Goal: Navigation & Orientation: Find specific page/section

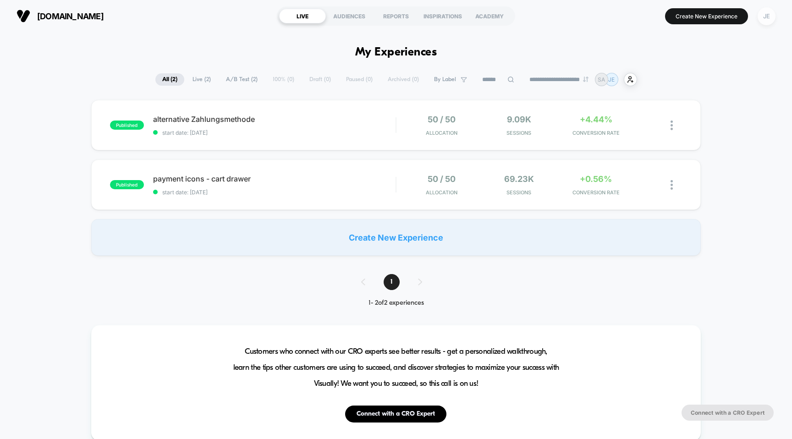
click at [765, 18] on div "JE" at bounding box center [767, 16] width 18 height 18
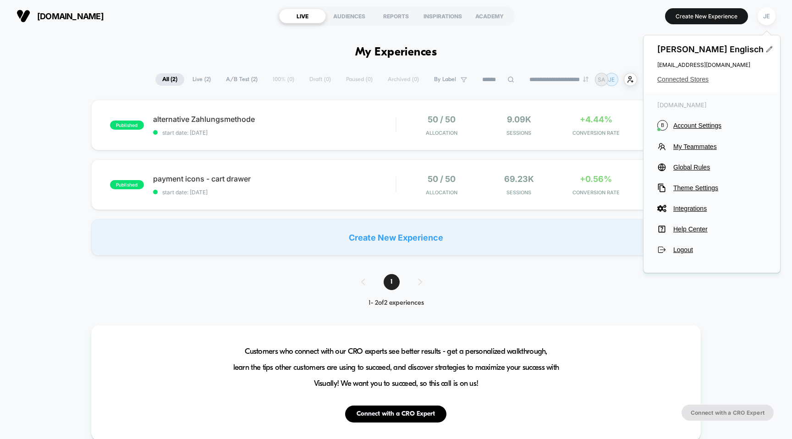
click at [689, 78] on span "Connected Stores" at bounding box center [711, 79] width 109 height 7
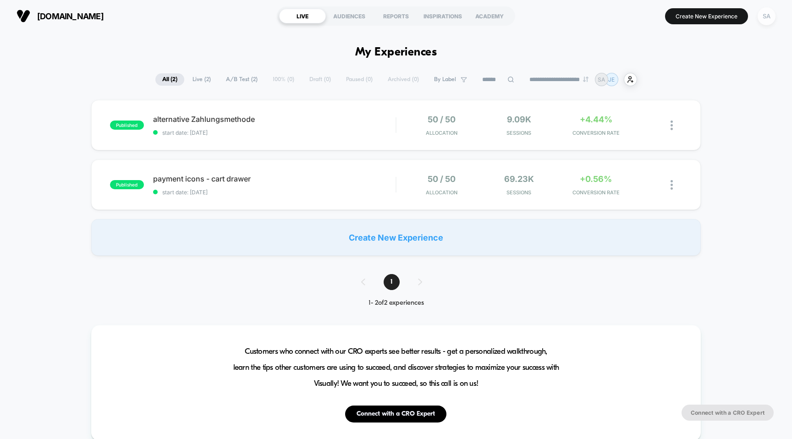
click at [770, 22] on div "SA" at bounding box center [767, 16] width 18 height 18
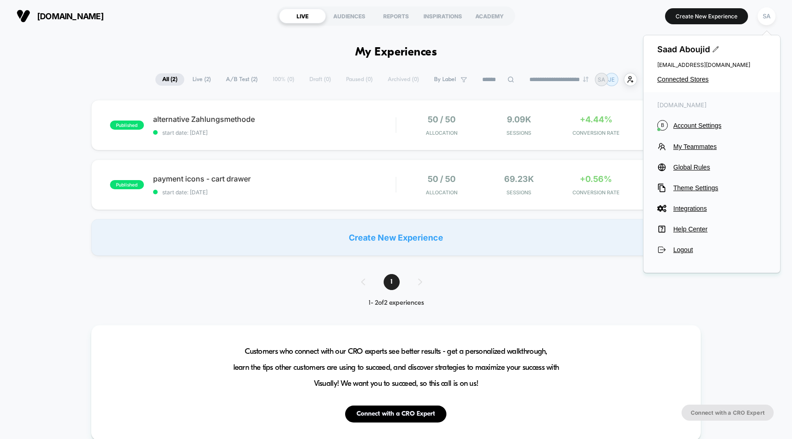
click at [677, 65] on span "s.aboujid@vitafybrands.de" at bounding box center [711, 64] width 109 height 7
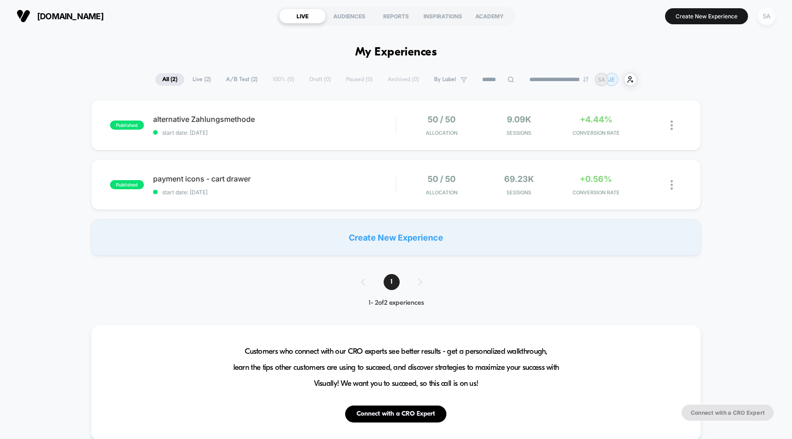
click at [766, 17] on div "SA" at bounding box center [767, 16] width 18 height 18
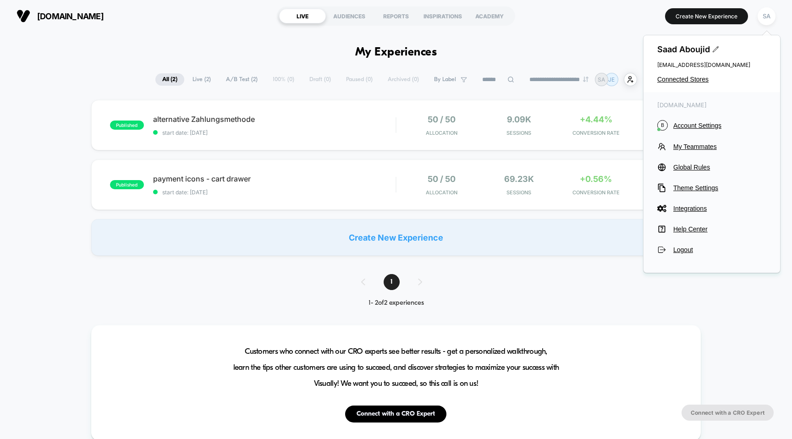
click at [61, 21] on button "[DOMAIN_NAME]" at bounding box center [60, 16] width 93 height 15
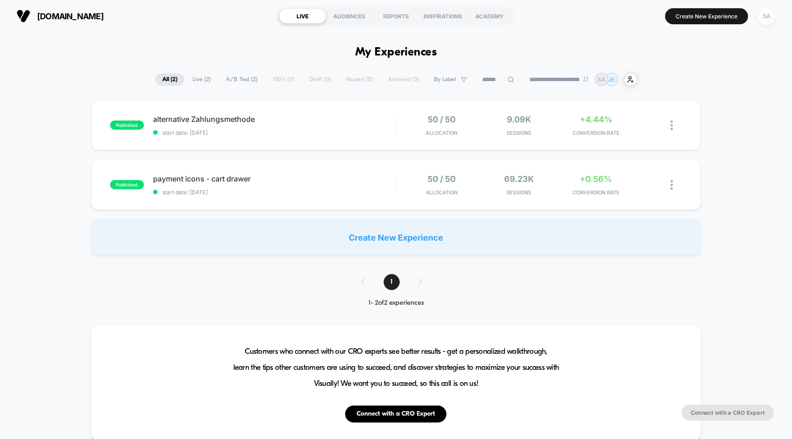
click at [768, 22] on div "SA" at bounding box center [767, 16] width 18 height 18
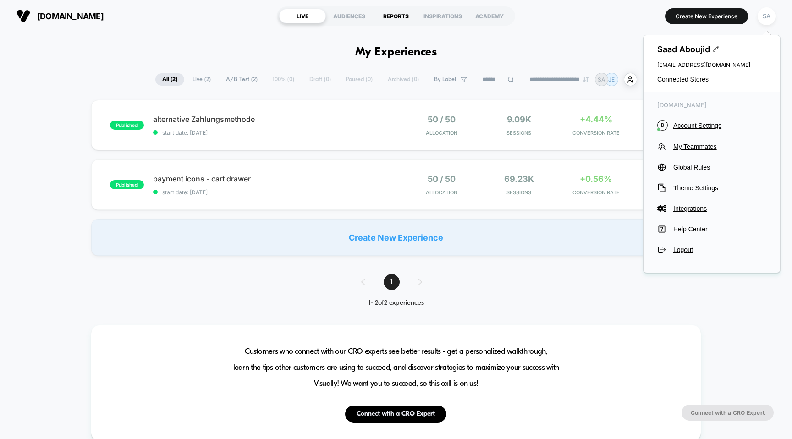
click at [396, 10] on div "REPORTS" at bounding box center [396, 16] width 47 height 15
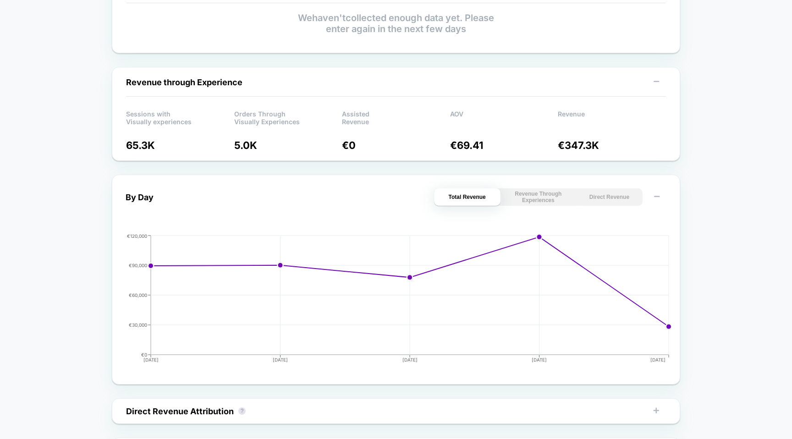
scroll to position [235, 0]
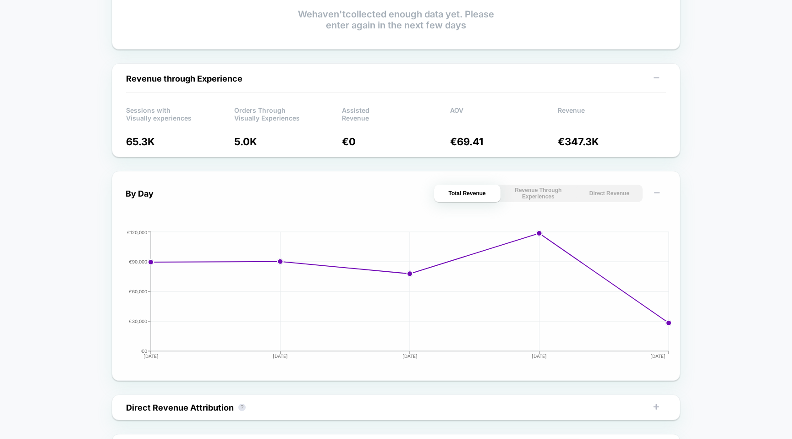
click at [551, 197] on button "Revenue Through Experiences" at bounding box center [538, 193] width 66 height 17
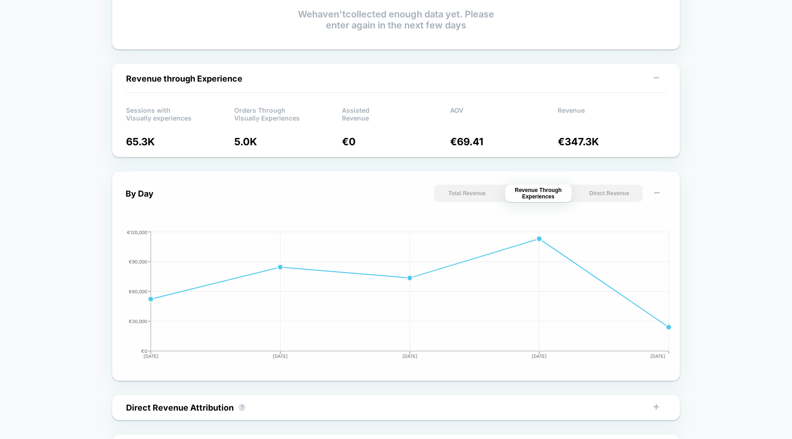
click at [599, 193] on button "Direct Revenue" at bounding box center [609, 193] width 66 height 17
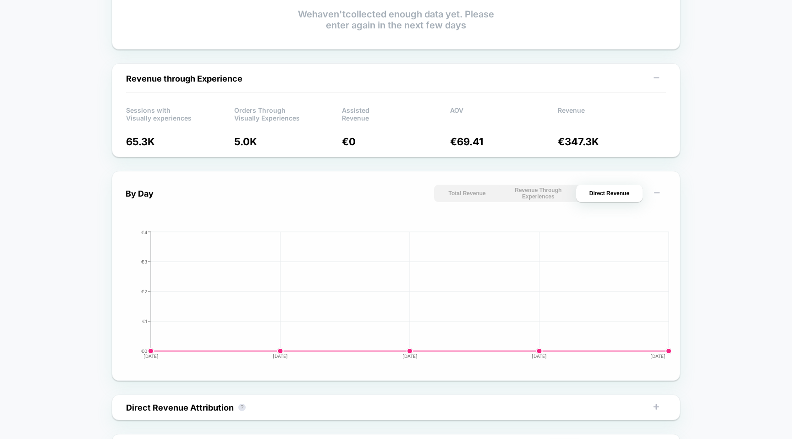
click at [498, 197] on button "Total Revenue" at bounding box center [467, 193] width 66 height 17
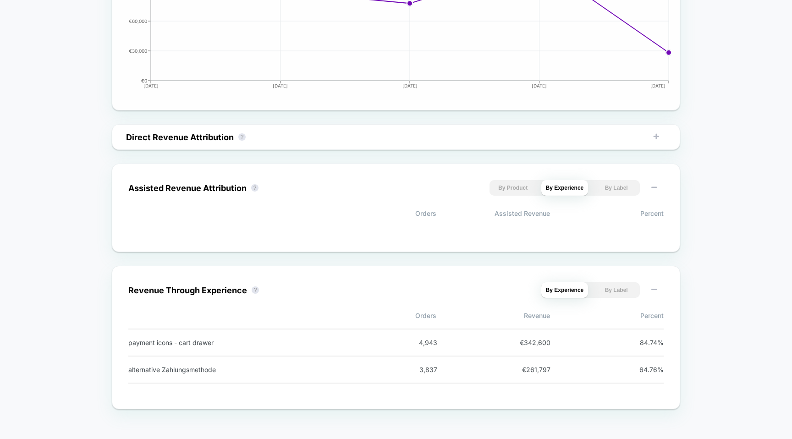
scroll to position [507, 0]
click at [496, 143] on button "By Product" at bounding box center [515, 135] width 47 height 16
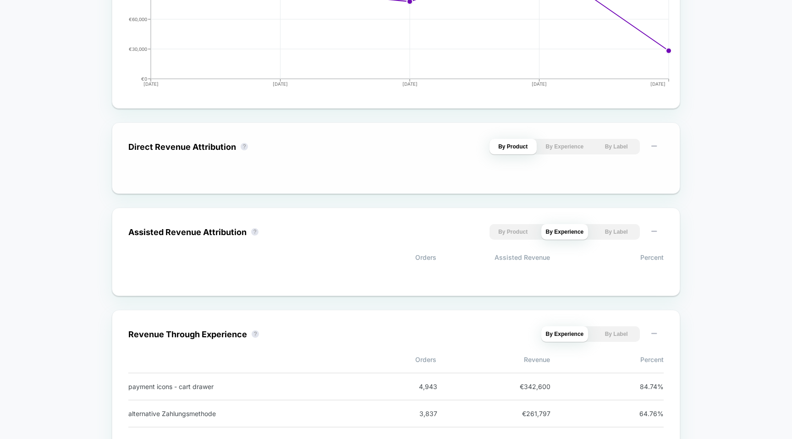
click at [454, 138] on div "Direct Revenue Attribution ? By Product By Experience By Label" at bounding box center [396, 158] width 568 height 72
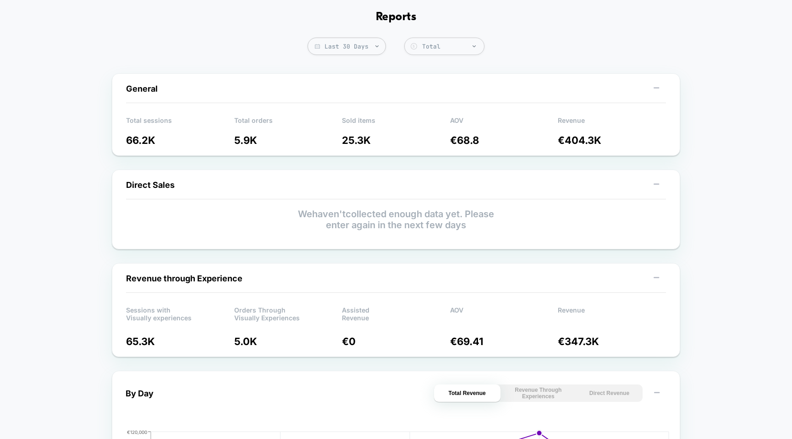
scroll to position [0, 0]
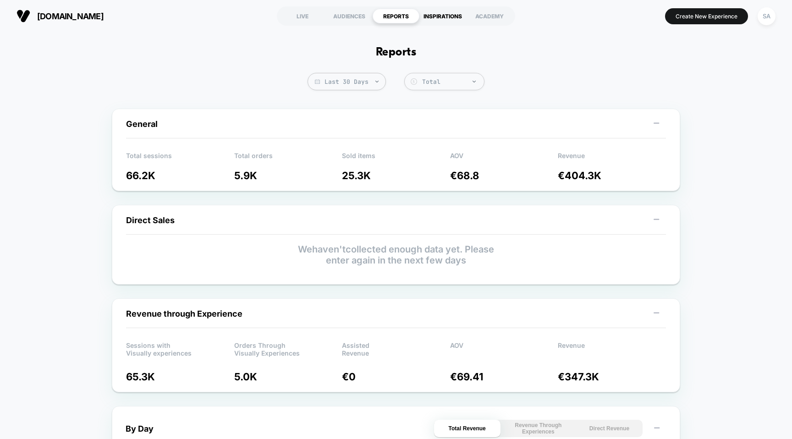
click at [439, 12] on div "INSPIRATIONS" at bounding box center [442, 16] width 47 height 15
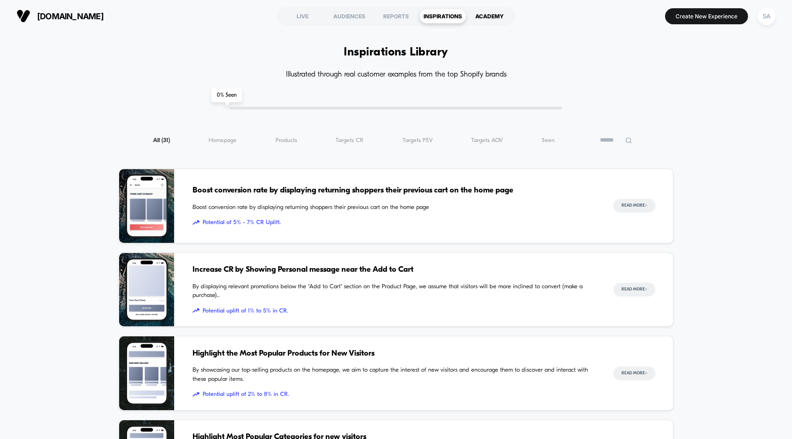
click at [479, 18] on div "ACADEMY" at bounding box center [489, 16] width 47 height 15
click at [358, 17] on div "AUDIENCES" at bounding box center [349, 16] width 47 height 15
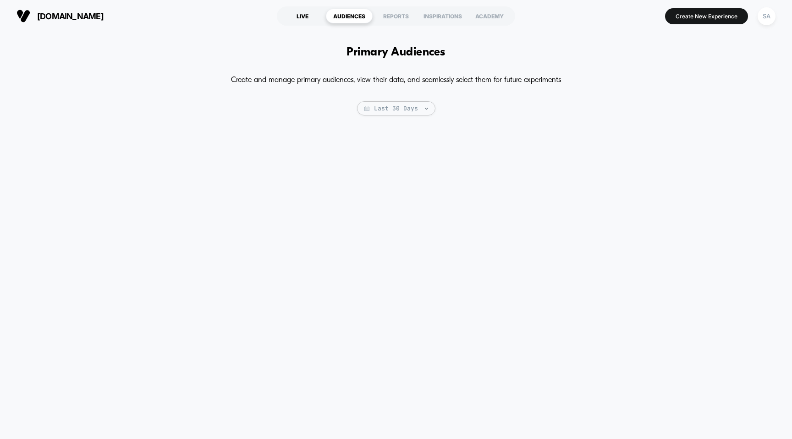
click at [303, 22] on div "LIVE" at bounding box center [302, 16] width 47 height 15
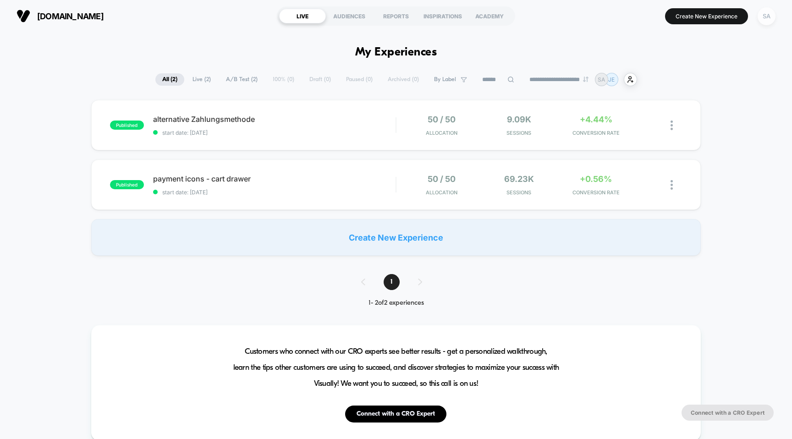
click at [769, 17] on div "SA" at bounding box center [767, 16] width 18 height 18
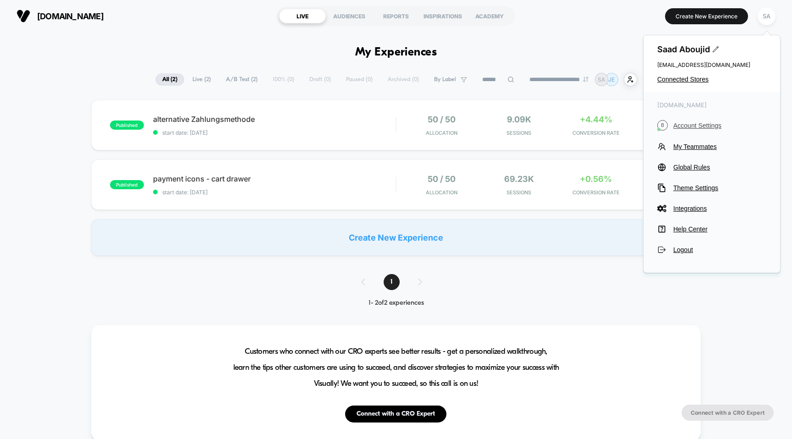
click at [699, 121] on button "B Account Settings" at bounding box center [711, 125] width 109 height 11
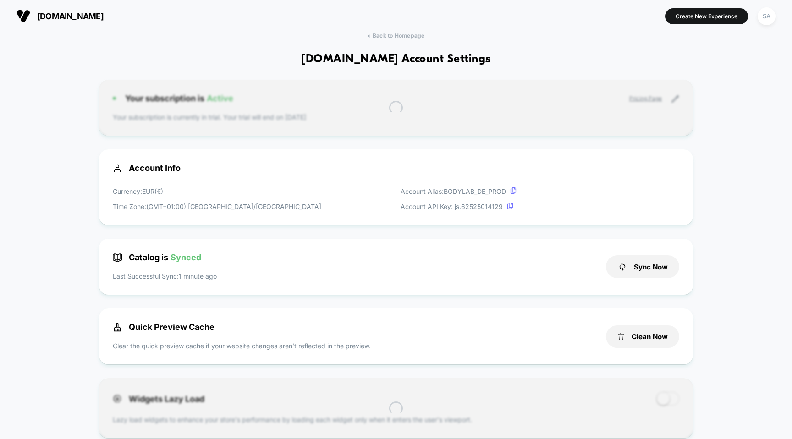
scroll to position [124, 0]
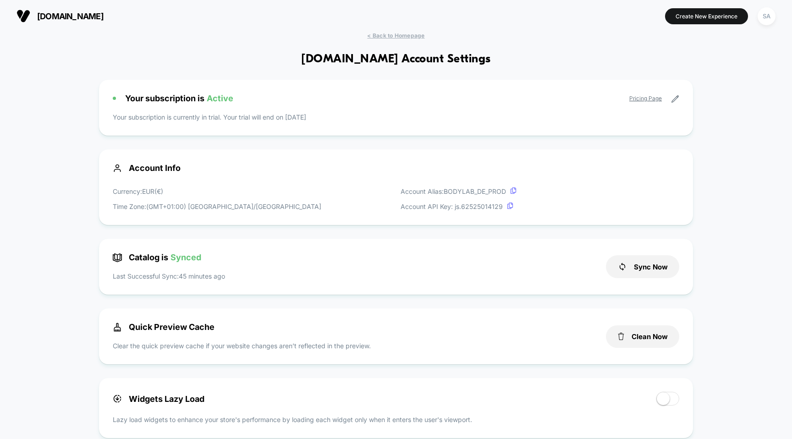
click at [651, 98] on link "Pricing Page" at bounding box center [645, 98] width 33 height 7
